Goal: Information Seeking & Learning: Learn about a topic

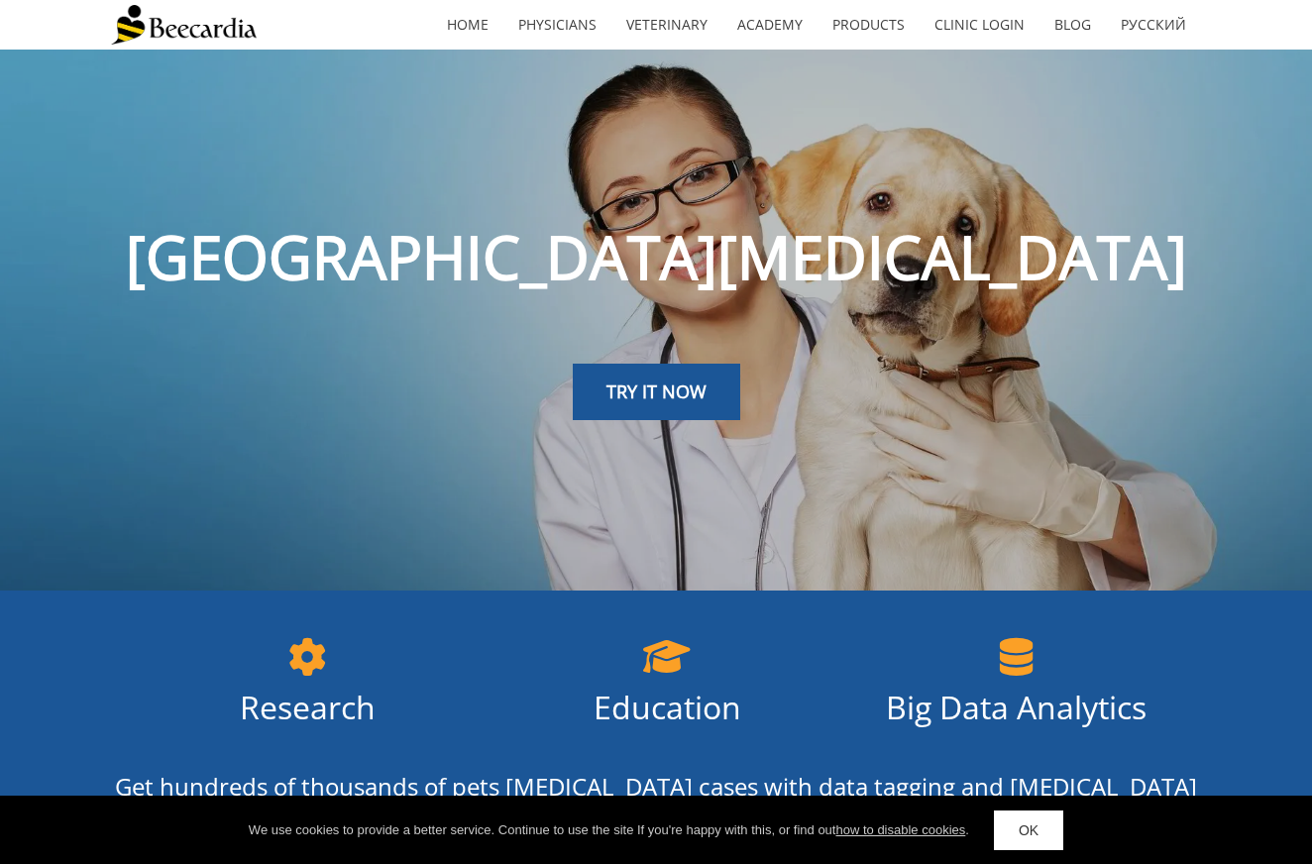
click at [709, 389] on link "TRY IT NOW" at bounding box center [656, 392] width 167 height 57
click at [666, 400] on div at bounding box center [658, 373] width 78 height 78
click at [666, 395] on div at bounding box center [658, 374] width 76 height 76
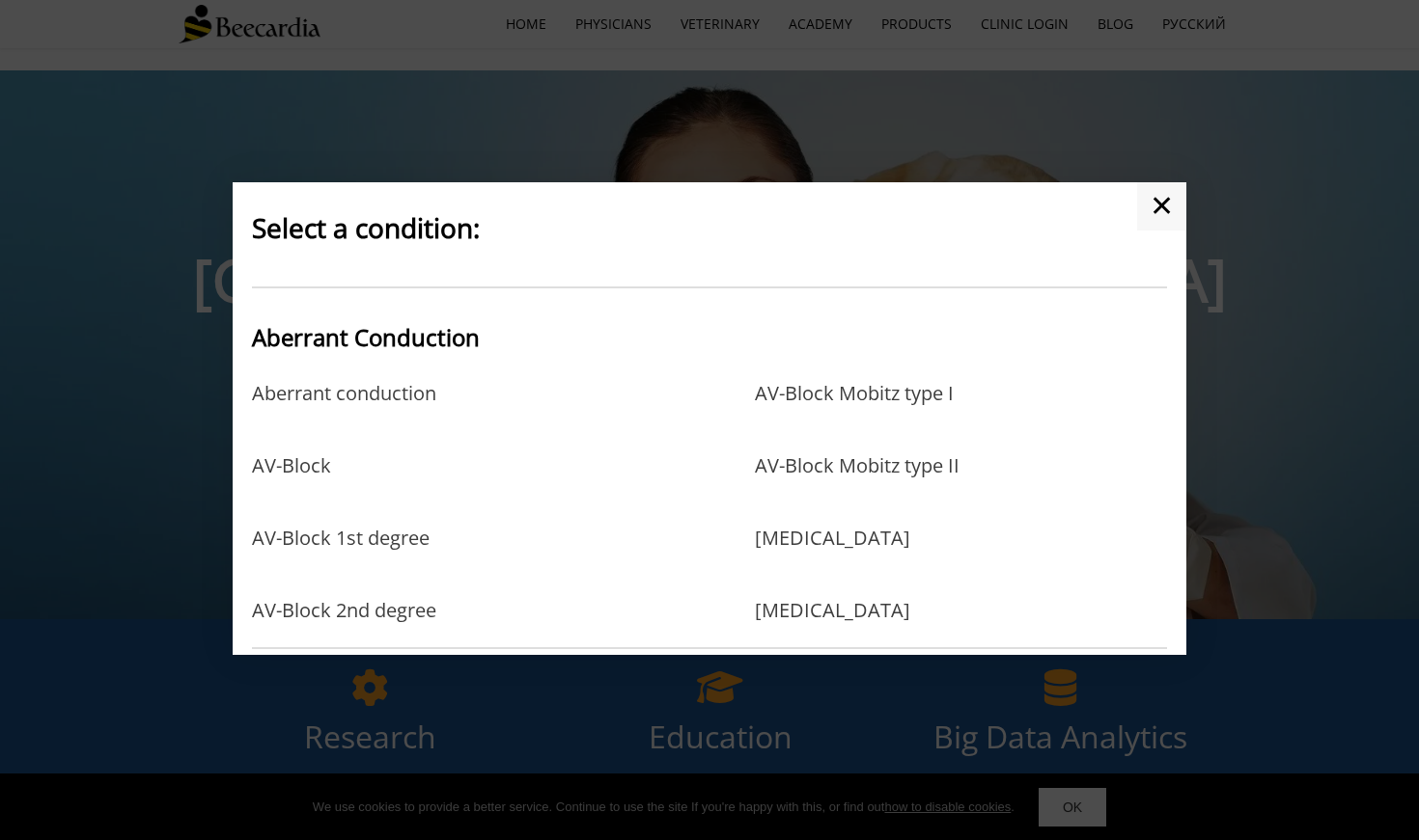
scroll to position [13, 0]
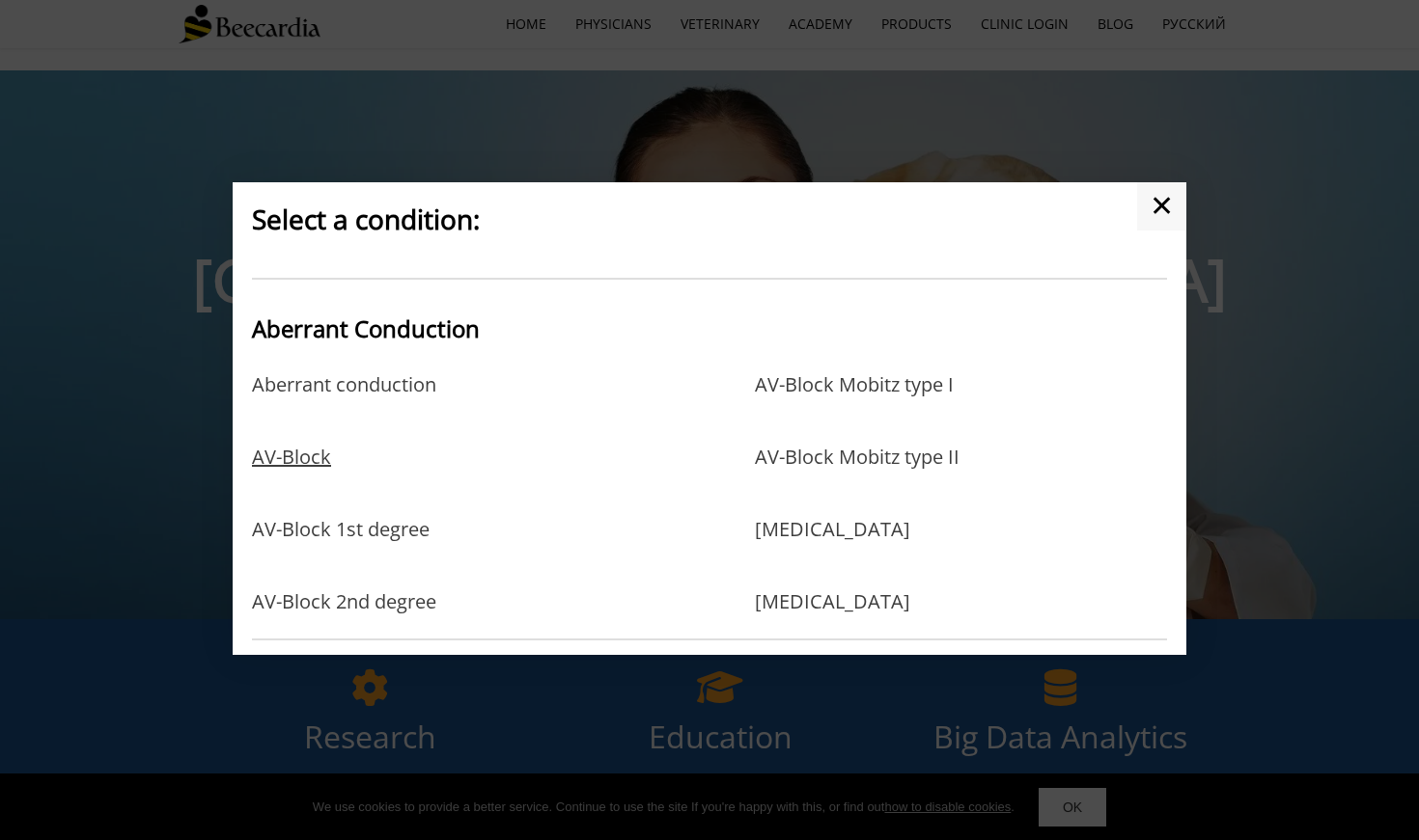
click at [311, 456] on link "AV-Block" at bounding box center [291, 477] width 79 height 62
click at [382, 528] on link "AV-Block 2nd degree" at bounding box center [344, 602] width 184 height 23
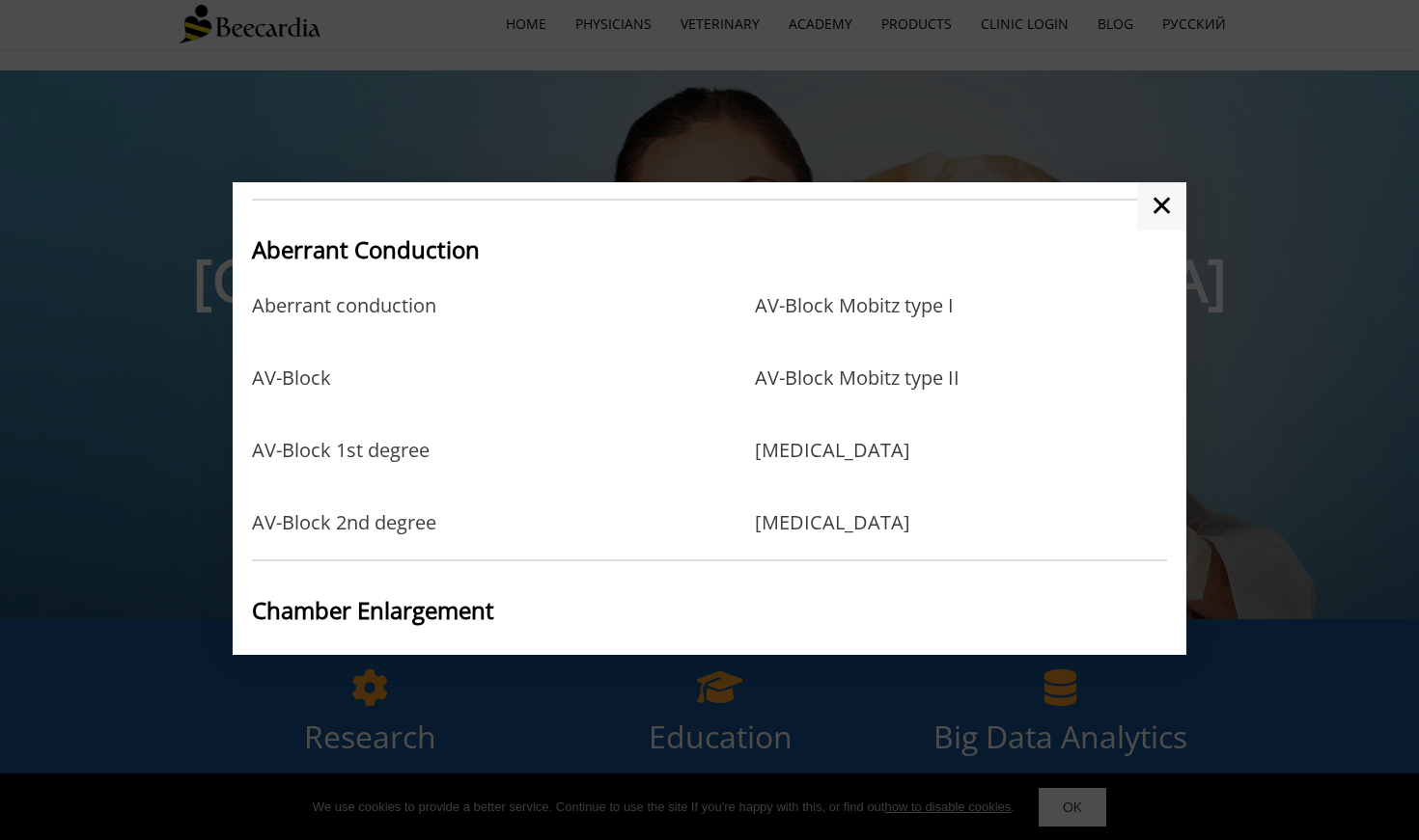
scroll to position [71, 0]
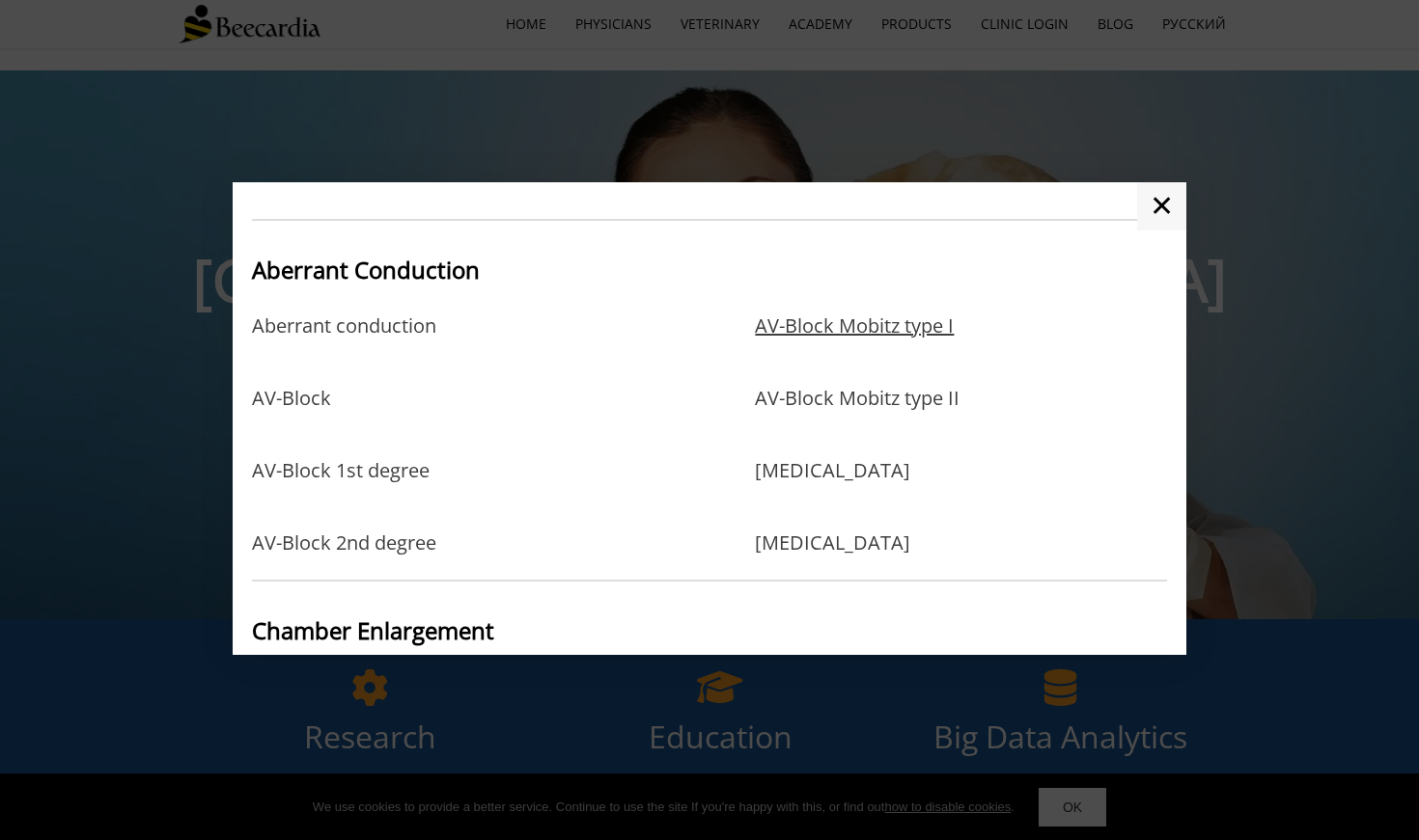
click at [771, 333] on link "AV-Block Mobitz type I" at bounding box center [854, 346] width 199 height 62
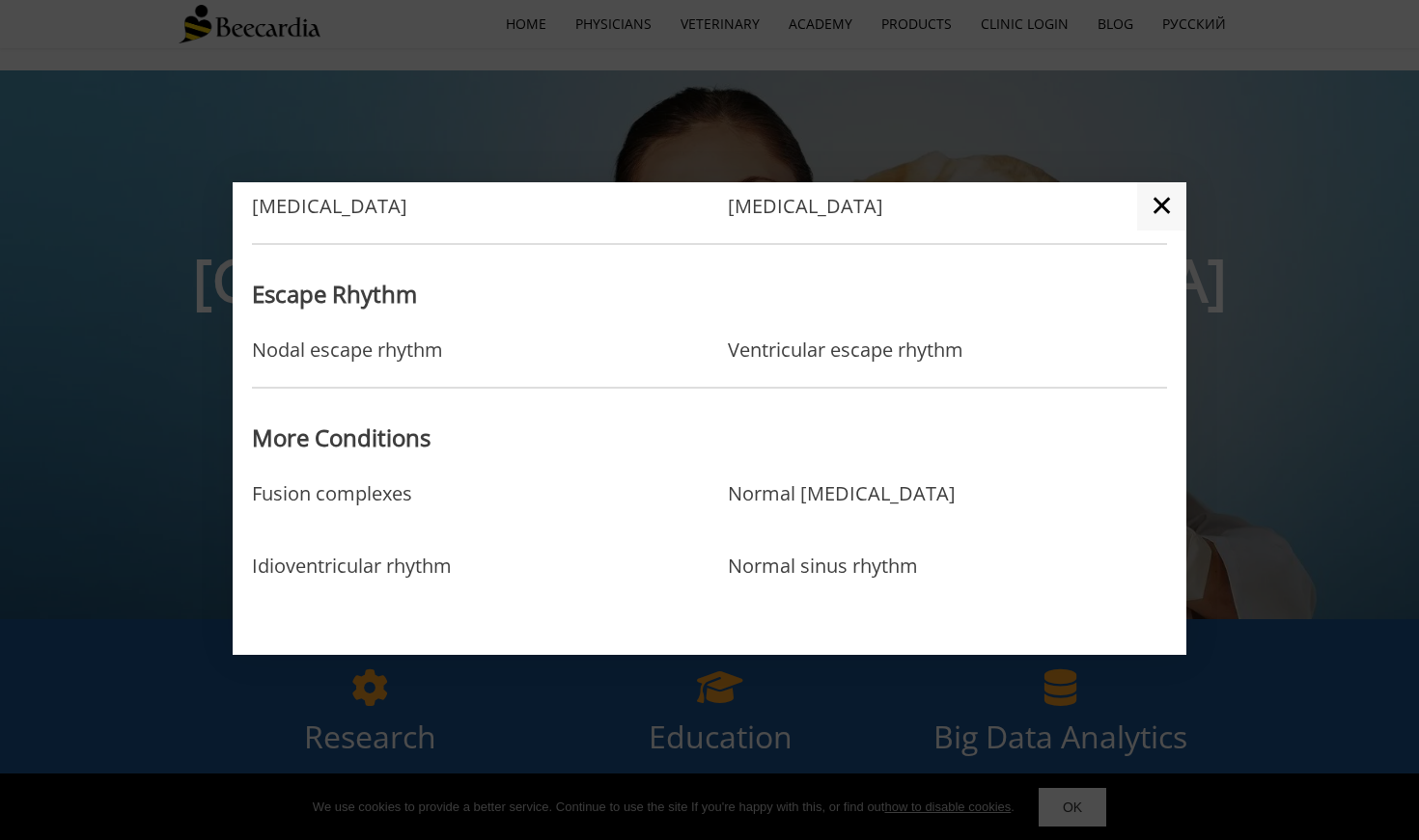
scroll to position [1657, 0]
click at [771, 203] on link "✕" at bounding box center [1161, 206] width 50 height 49
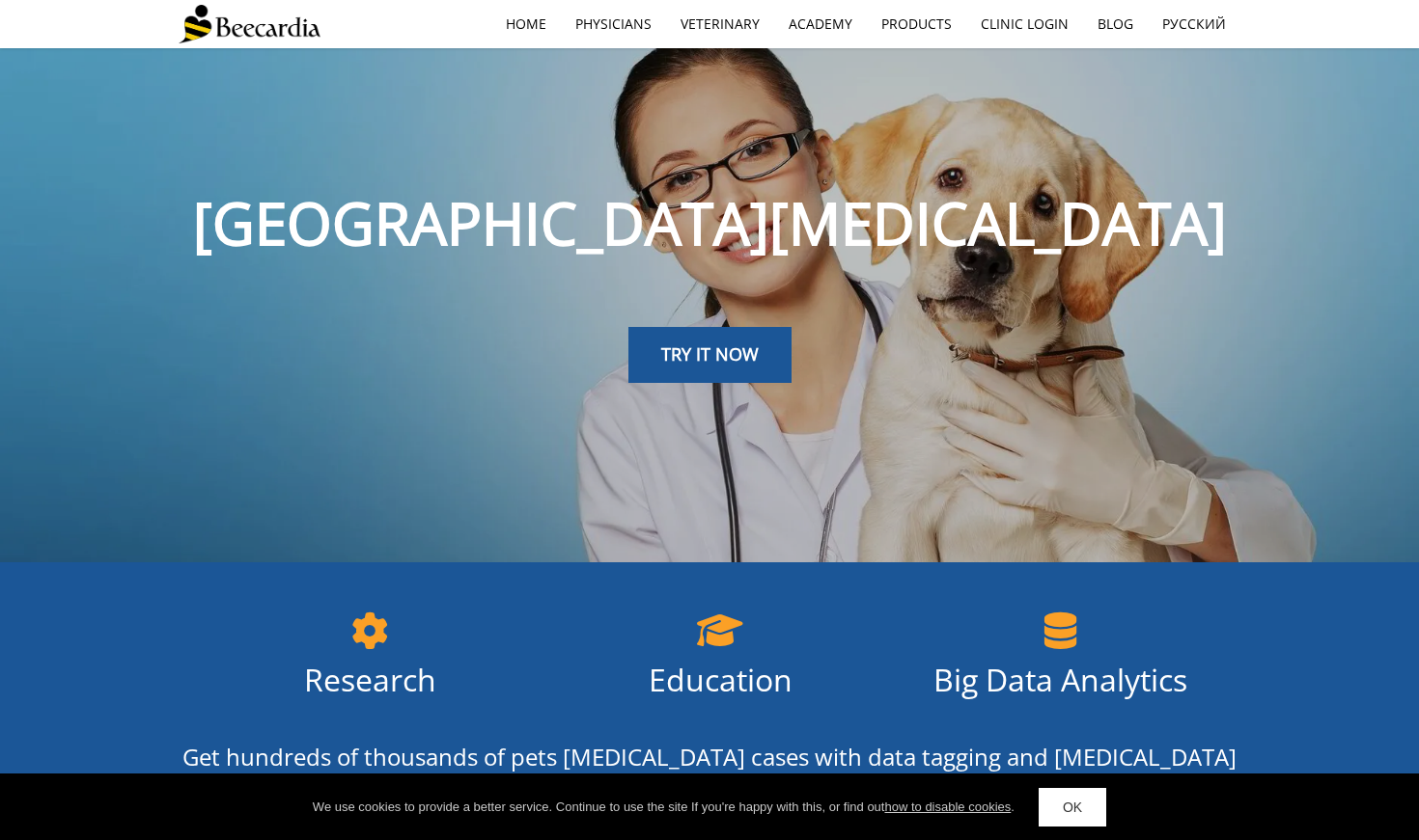
scroll to position [66, 0]
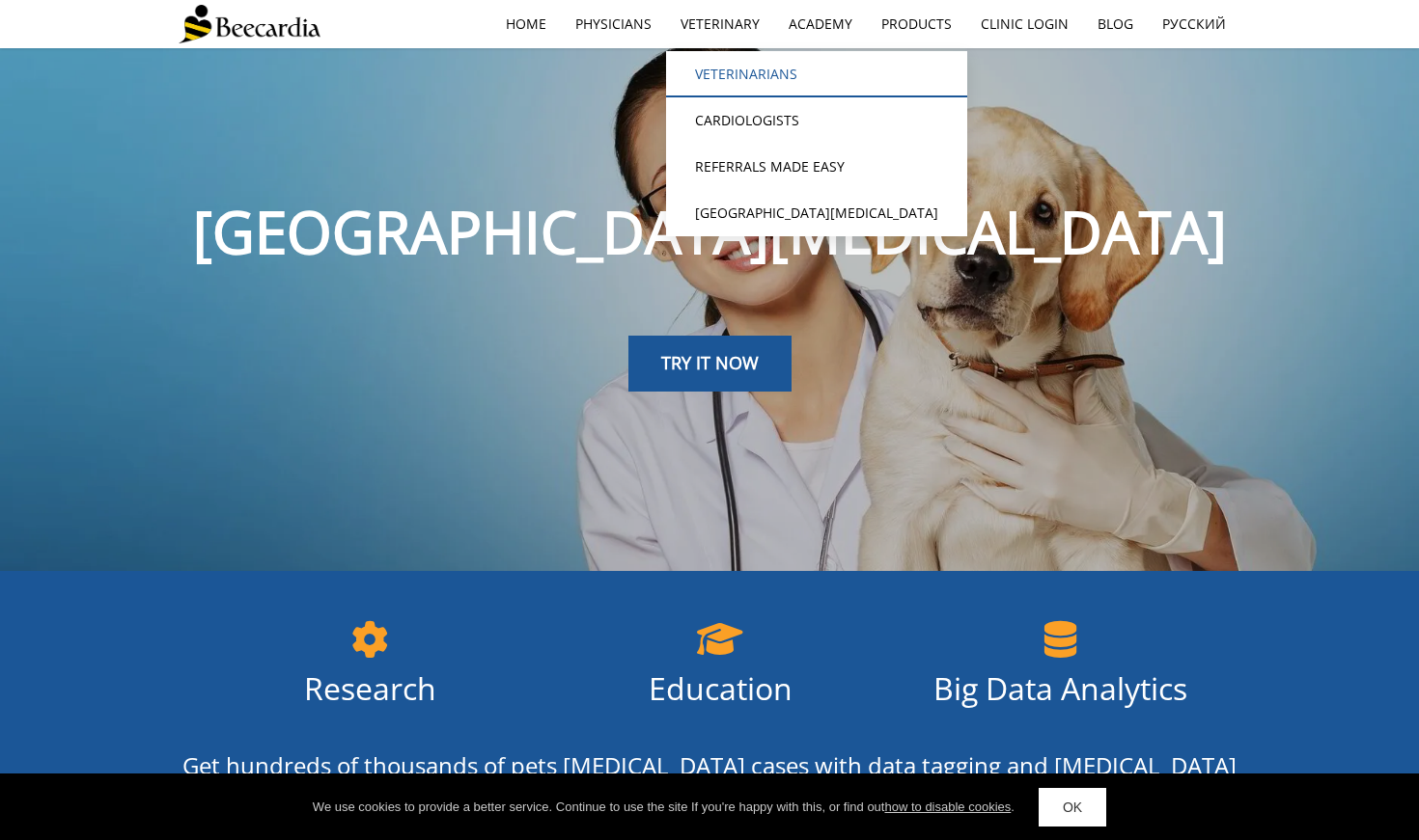
click at [750, 70] on link "Veterinarians" at bounding box center [816, 75] width 301 height 47
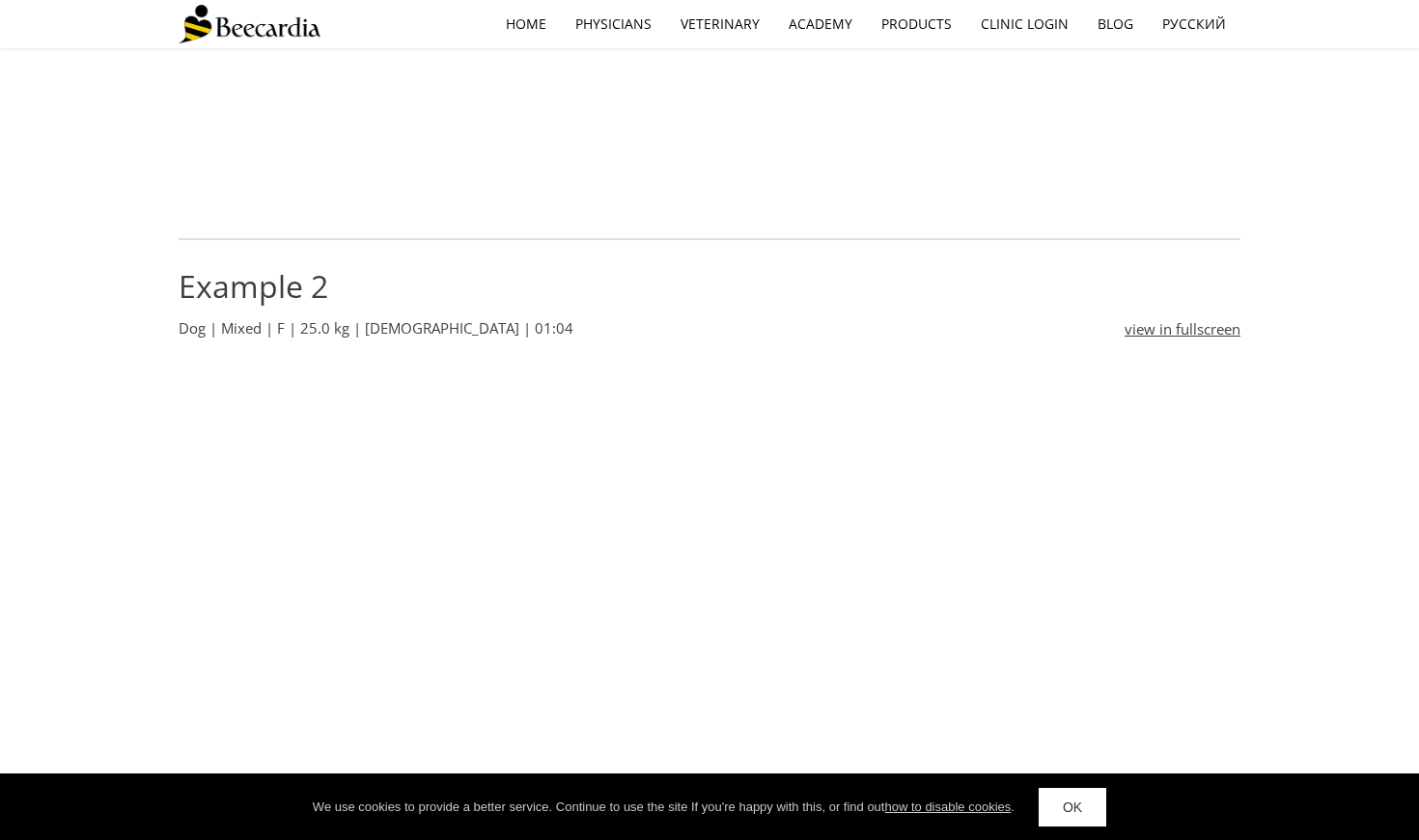
scroll to position [1187, 0]
click at [1102, 809] on link "OK" at bounding box center [1071, 808] width 67 height 39
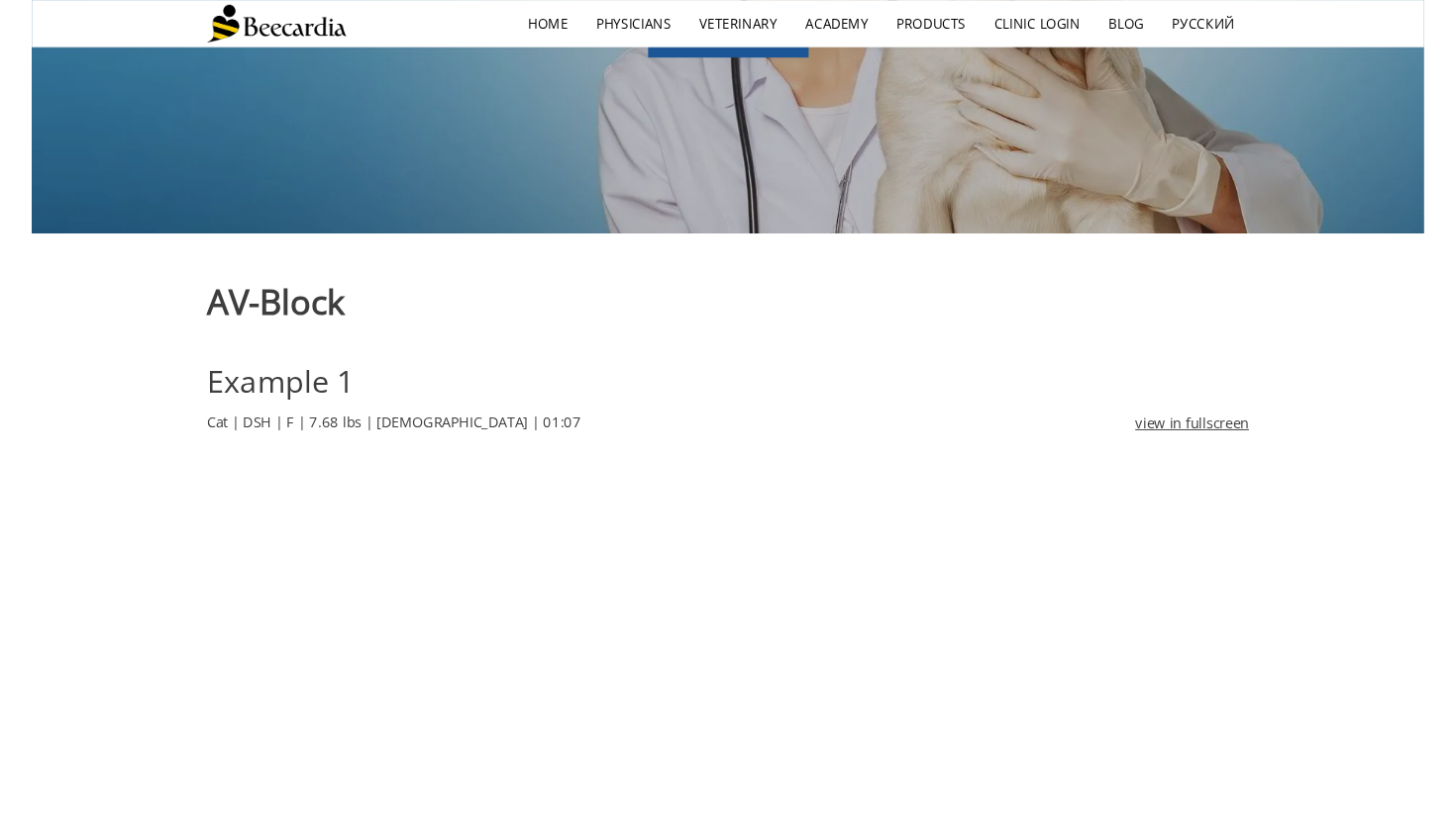
scroll to position [383, 0]
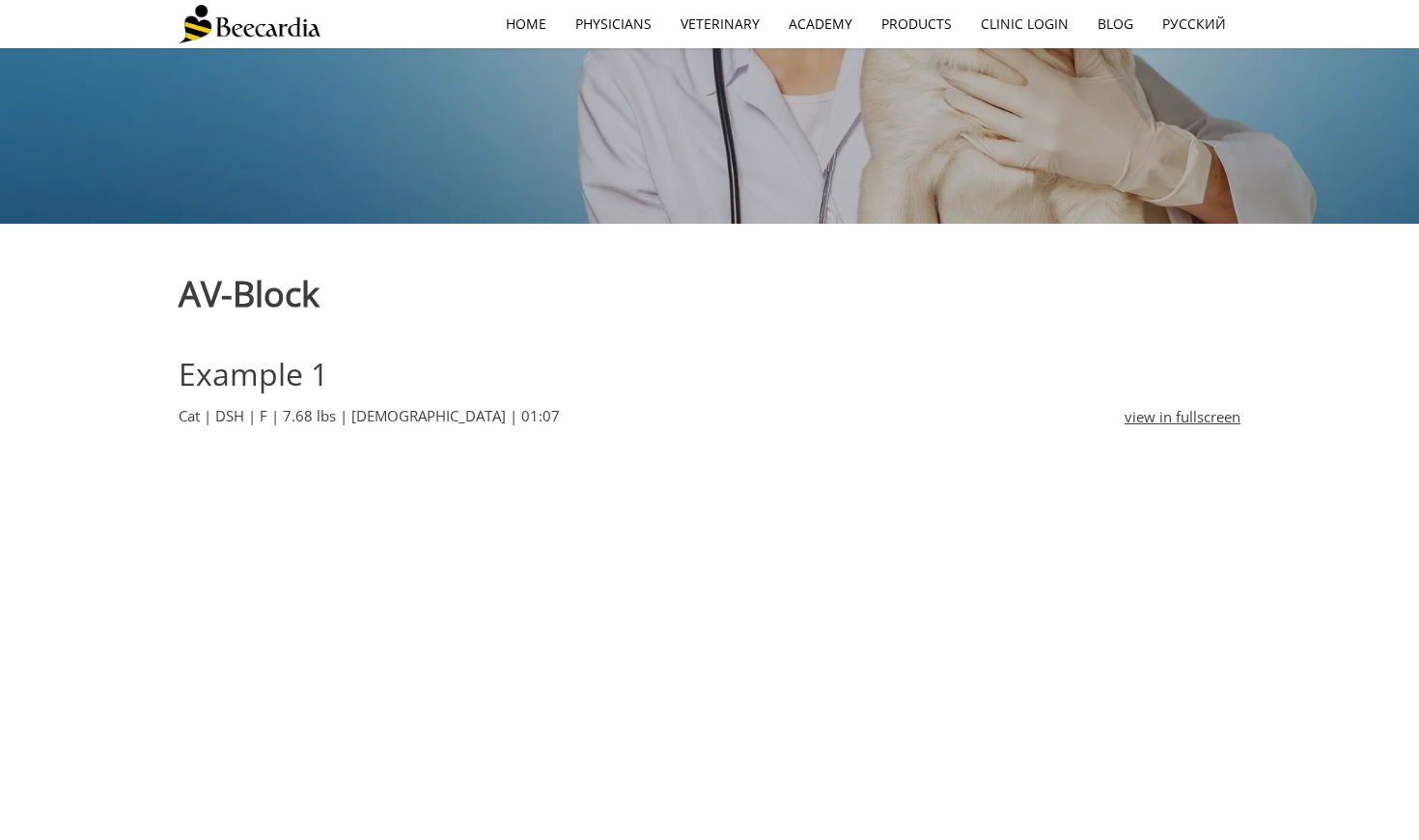
click at [1185, 416] on link "view in fullscreen" at bounding box center [1181, 417] width 116 height 23
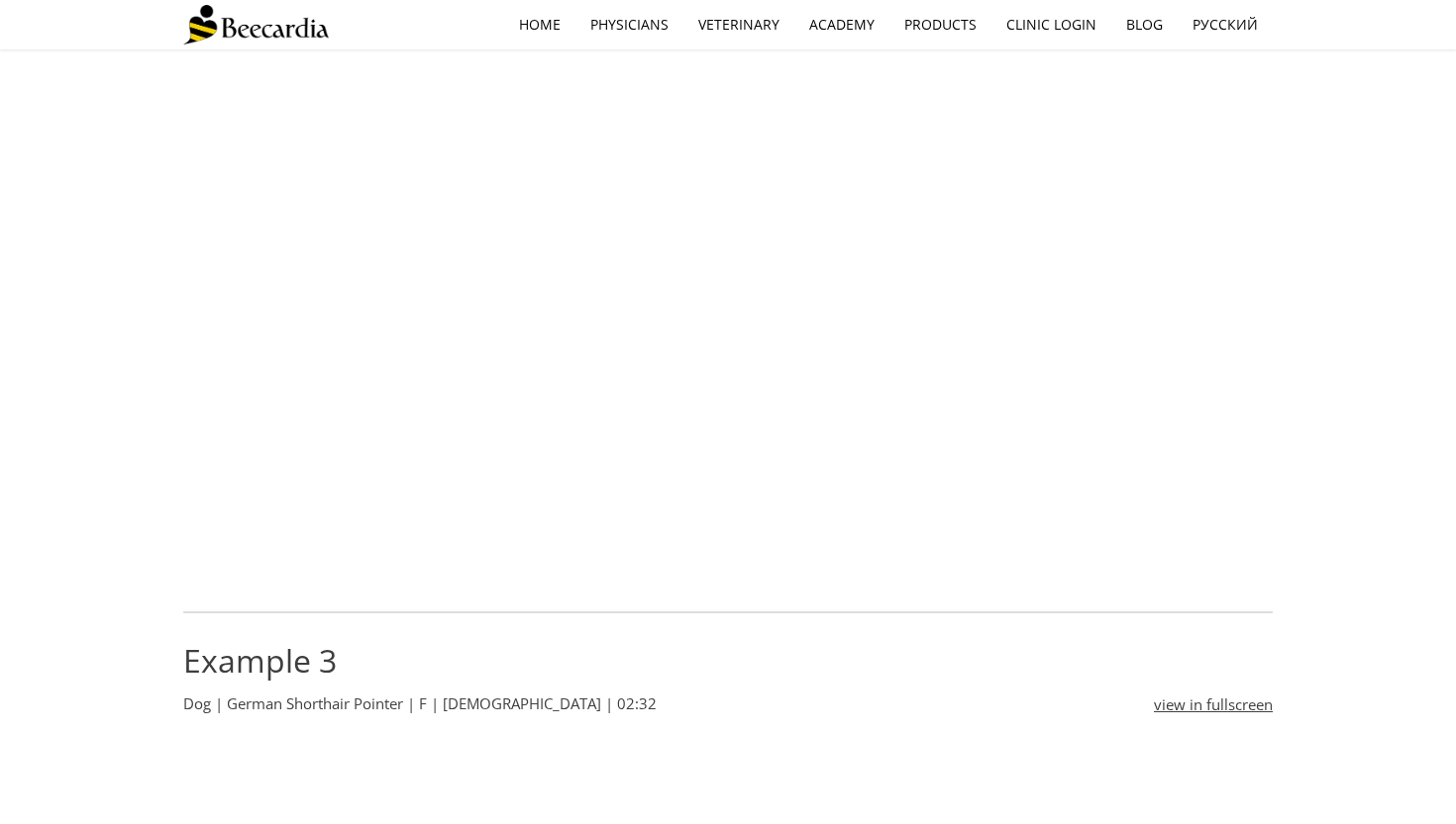
scroll to position [1820, 0]
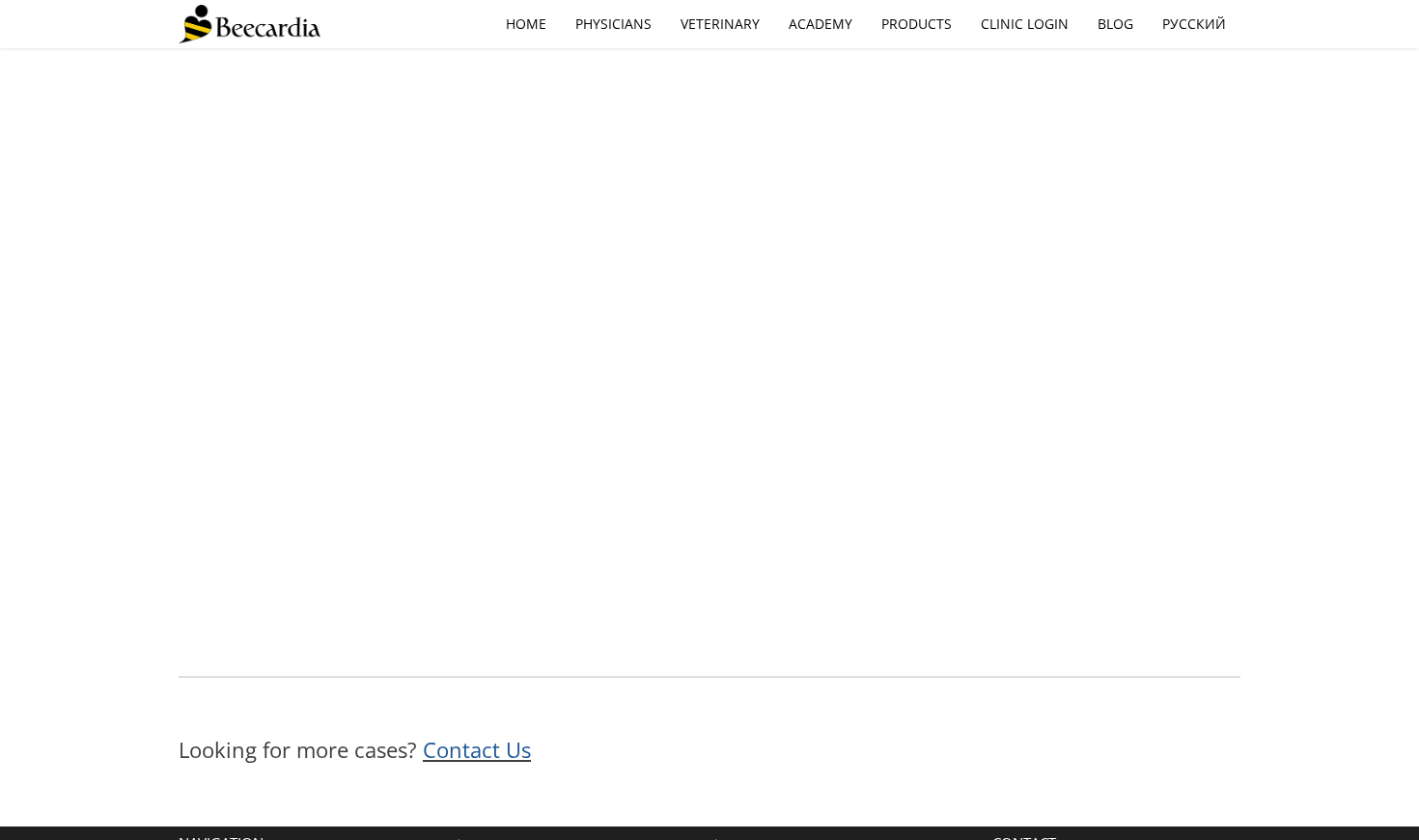
scroll to position [2284, 0]
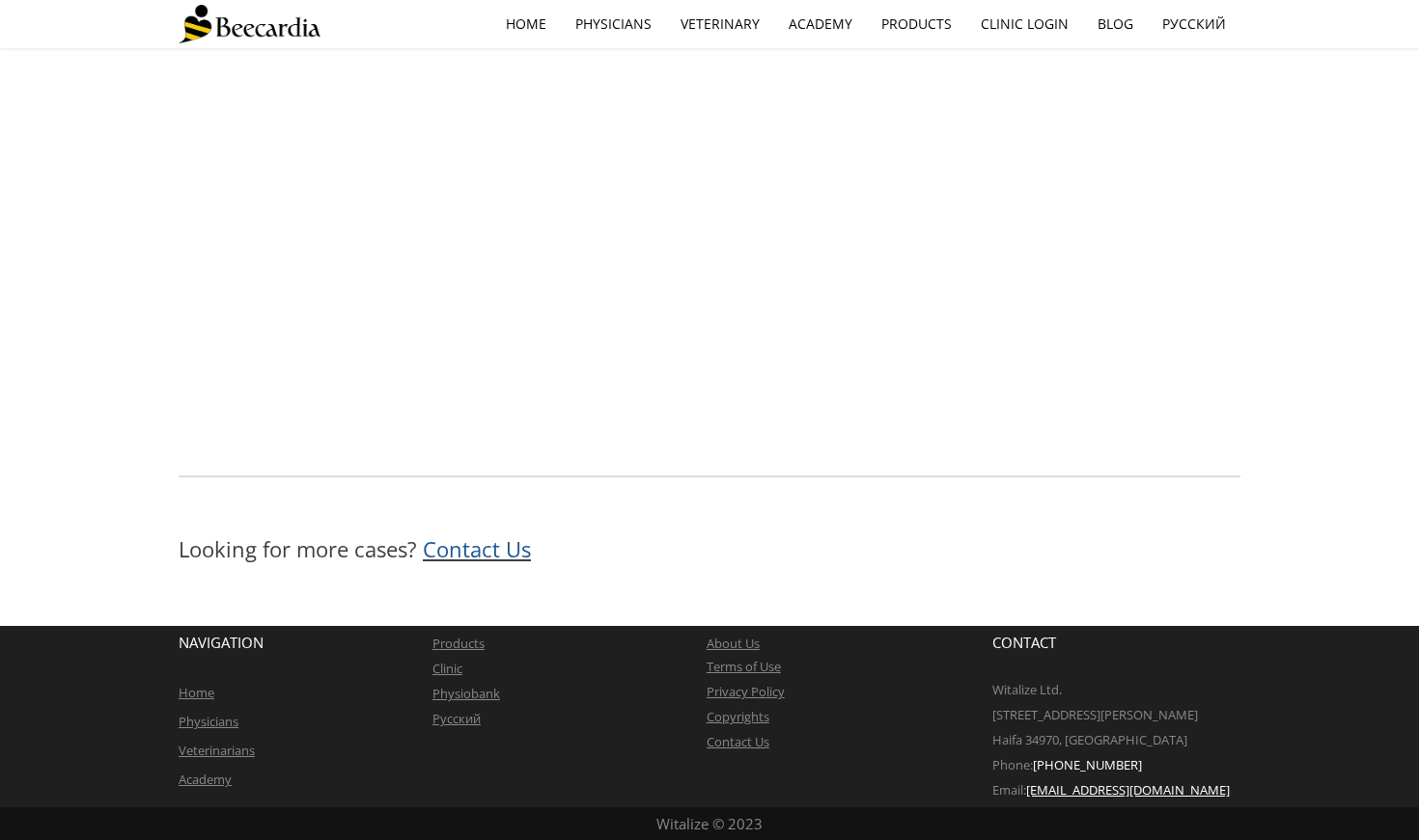
scroll to position [2407, 0]
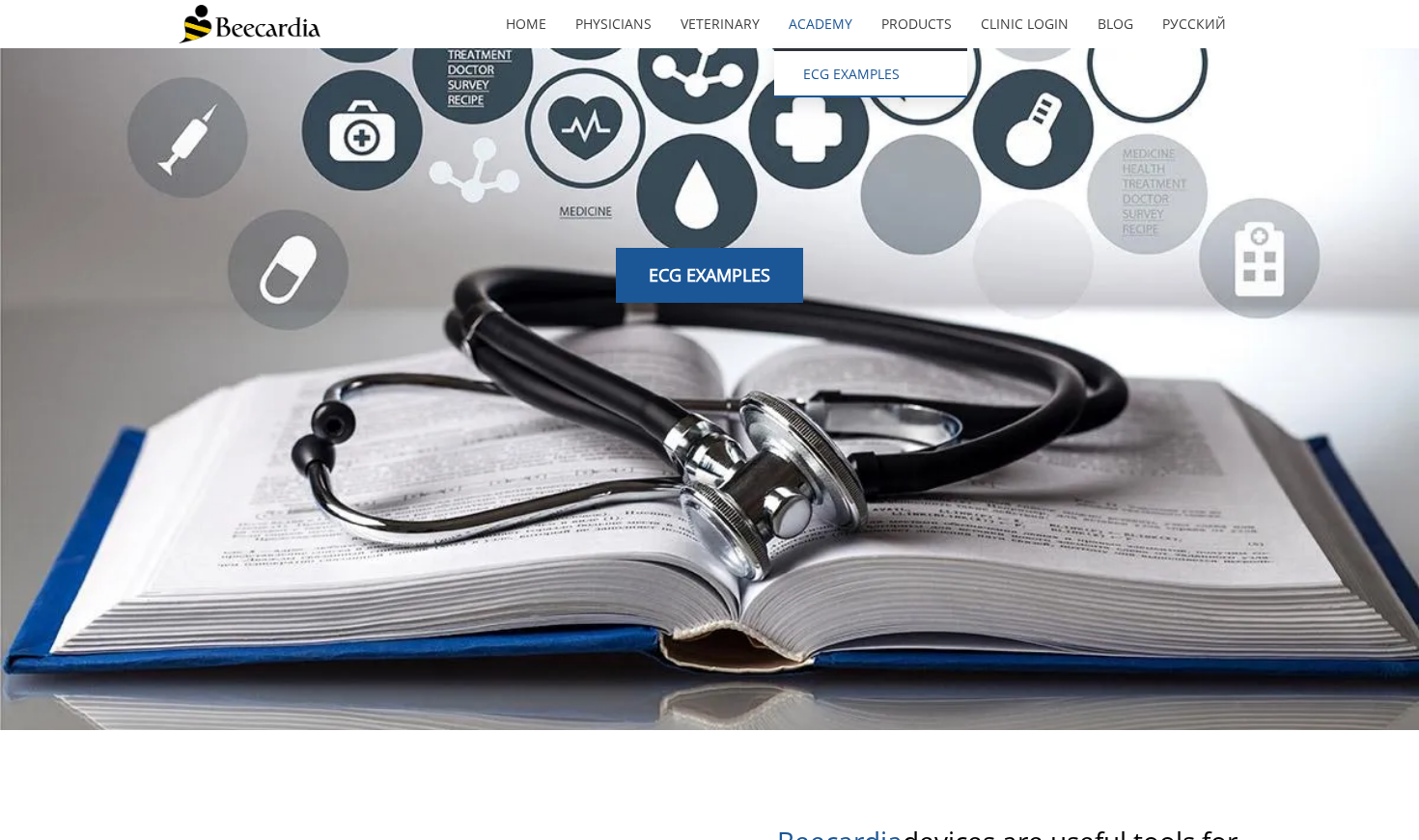
click at [821, 70] on link "ECG EXAMPLES" at bounding box center [871, 75] width 193 height 47
